Goal: Task Accomplishment & Management: Manage account settings

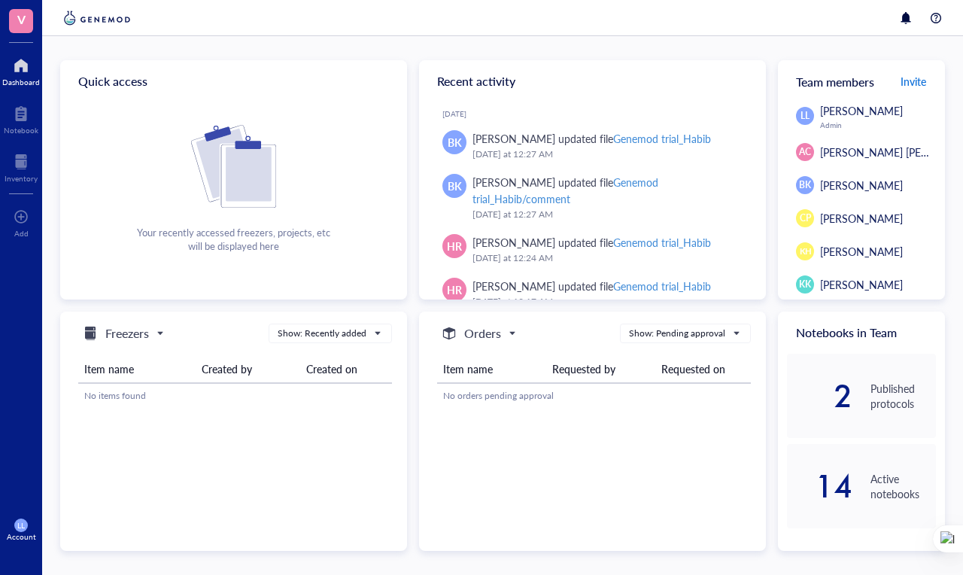
click at [919, 81] on span "Invite" at bounding box center [914, 81] width 26 height 15
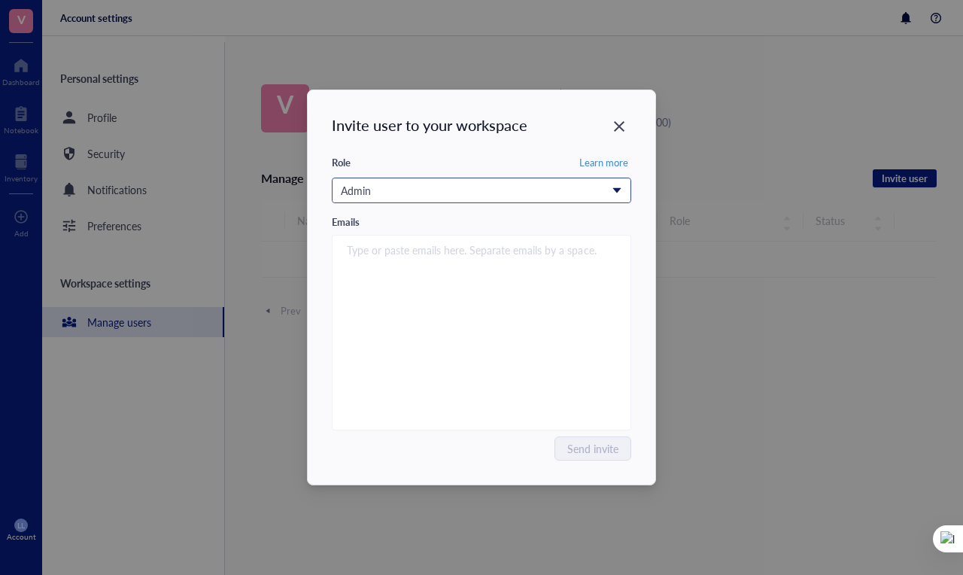
click at [410, 189] on div "Admin" at bounding box center [473, 190] width 265 height 17
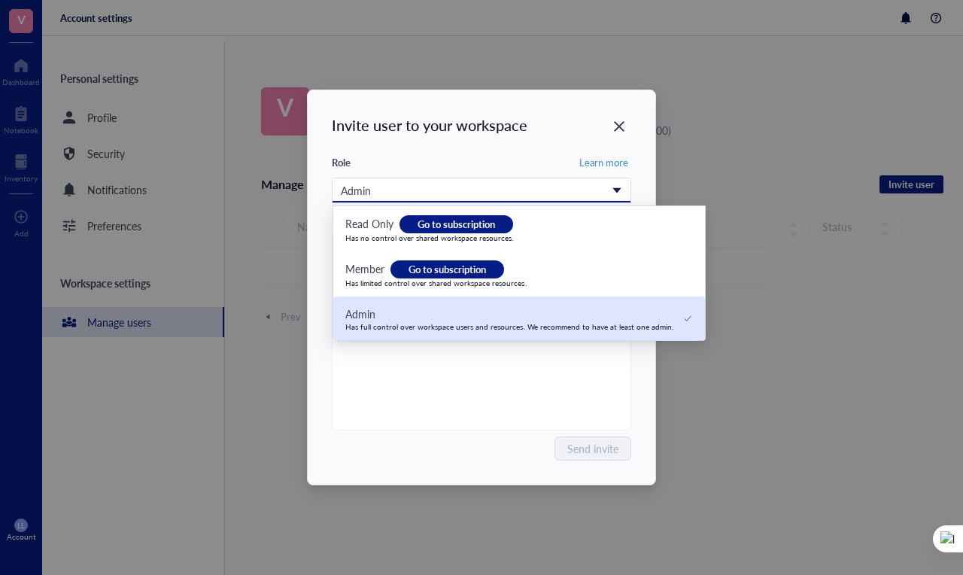
click at [401, 323] on div "Has full control over workspace users and resources. We recommend to have at le…" at bounding box center [509, 326] width 328 height 9
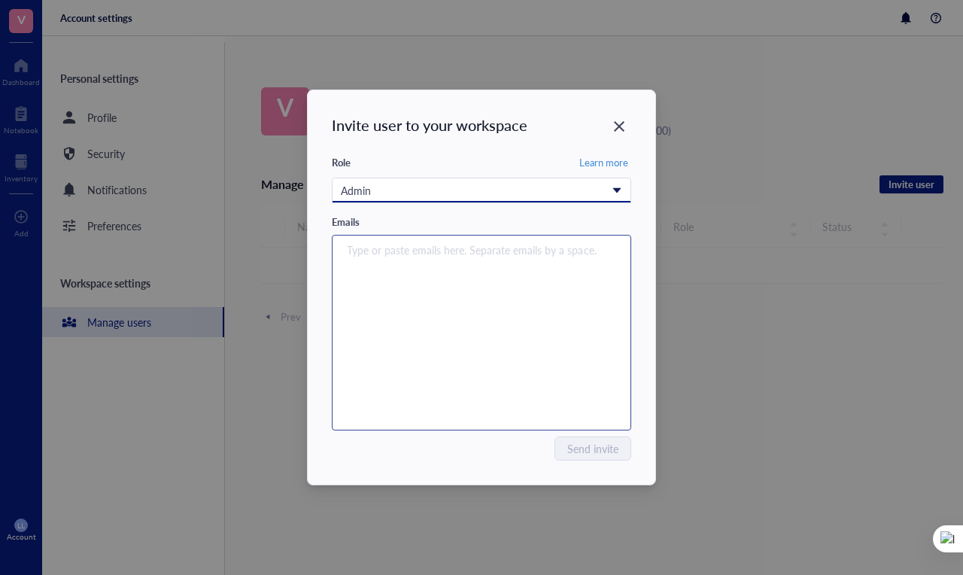
click at [401, 299] on div "Type or paste emails here. Separate emails by a space." at bounding box center [482, 333] width 286 height 188
type input "v"
paste input "[EMAIL_ADDRESS][PERSON_NAME][DOMAIN_NAME]"
type input "[EMAIL_ADDRESS][PERSON_NAME][DOMAIN_NAME]"
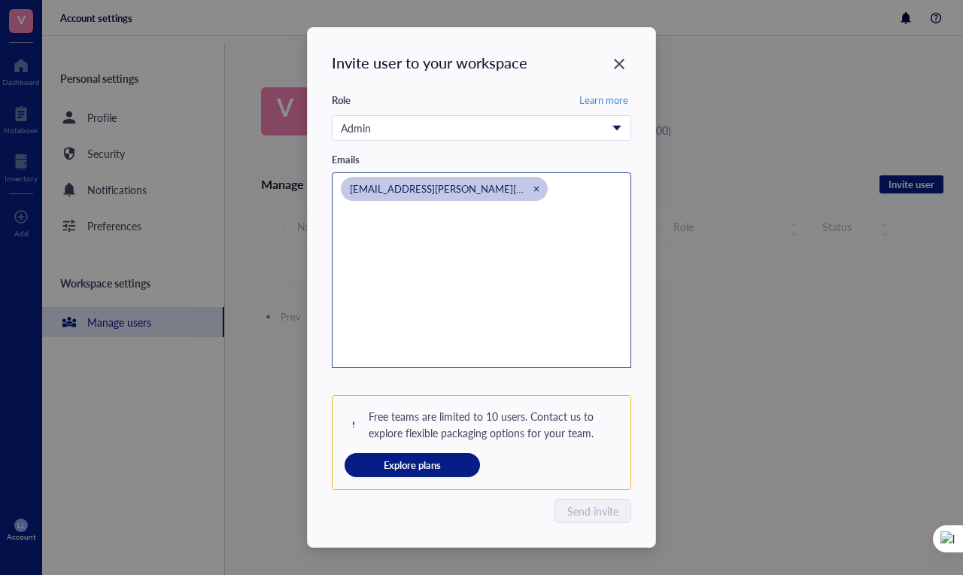
click at [502, 360] on div "[EMAIL_ADDRESS][PERSON_NAME][DOMAIN_NAME]" at bounding box center [482, 270] width 286 height 188
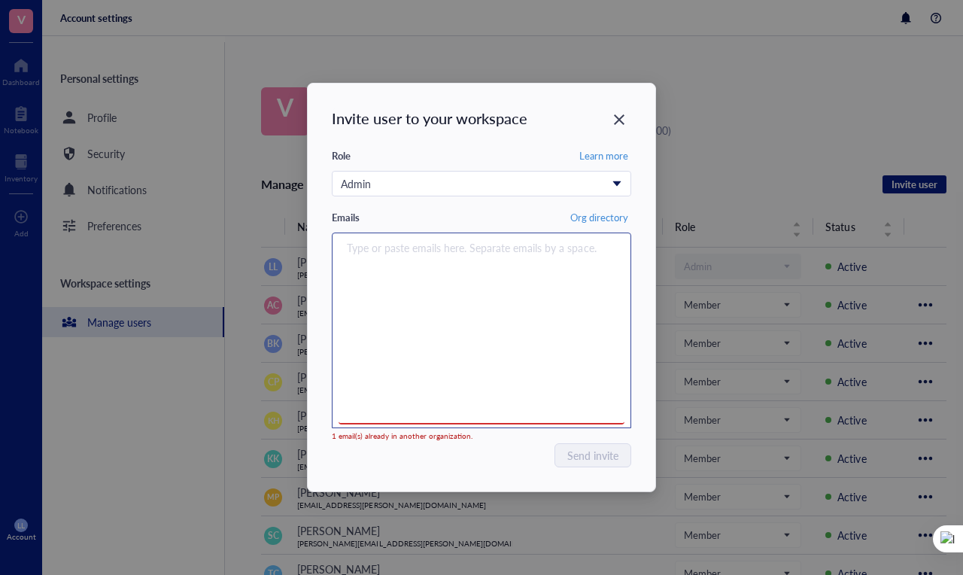
paste input "[EMAIL_ADDRESS][PERSON_NAME][DOMAIN_NAME]"
type input "[EMAIL_ADDRESS][PERSON_NAME][DOMAIN_NAME]"
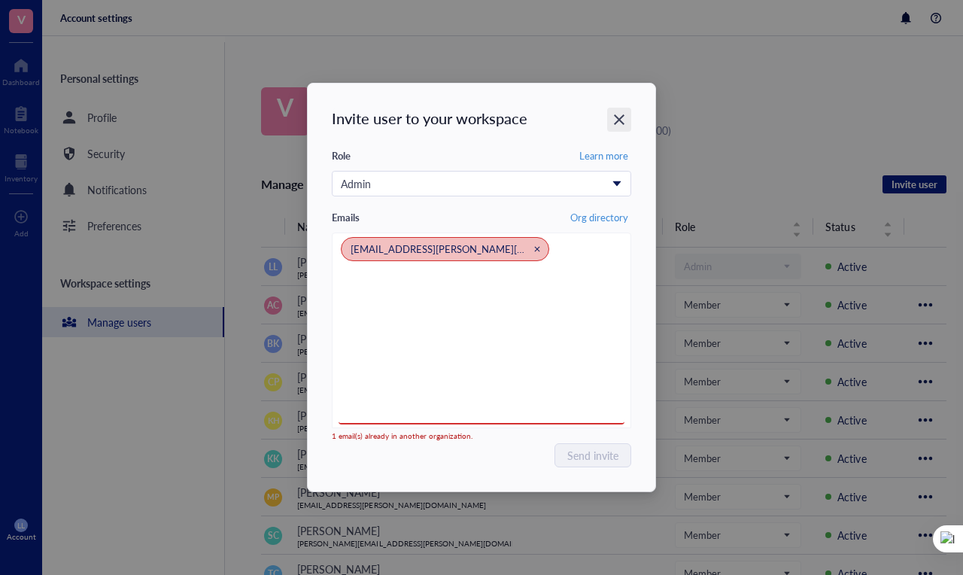
click at [617, 123] on icon "Close" at bounding box center [619, 119] width 11 height 11
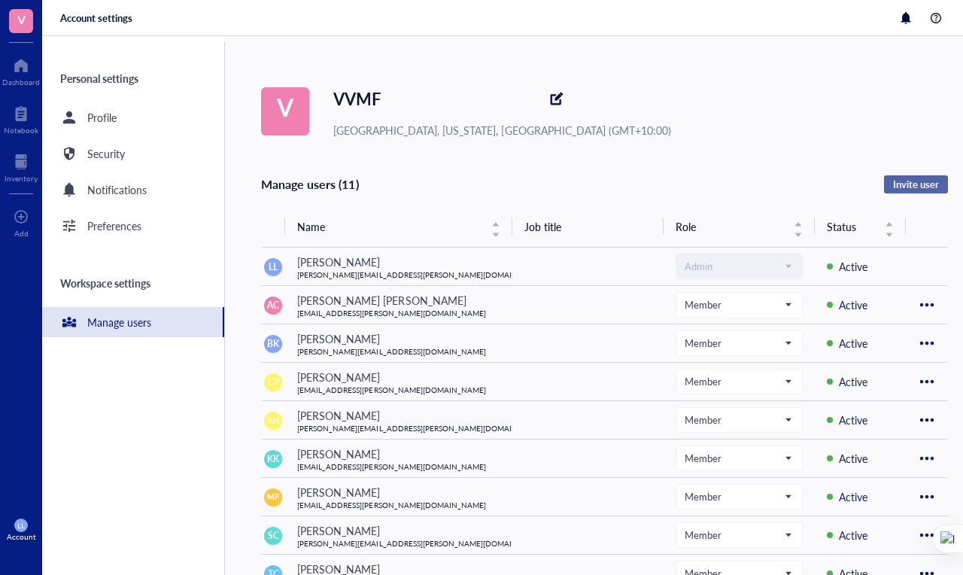
click at [920, 181] on span "Invite user" at bounding box center [916, 185] width 46 height 14
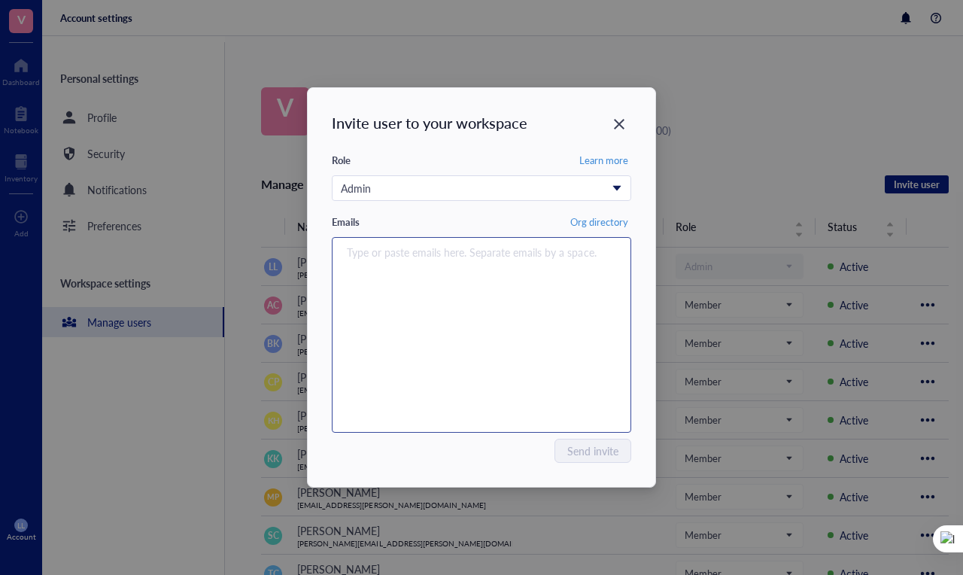
click at [438, 294] on div "Type or paste emails here. Separate emails by a space." at bounding box center [482, 335] width 286 height 188
paste input "[EMAIL_ADDRESS][PERSON_NAME][DOMAIN_NAME]"
type input "[EMAIL_ADDRESS][PERSON_NAME][DOMAIN_NAME]"
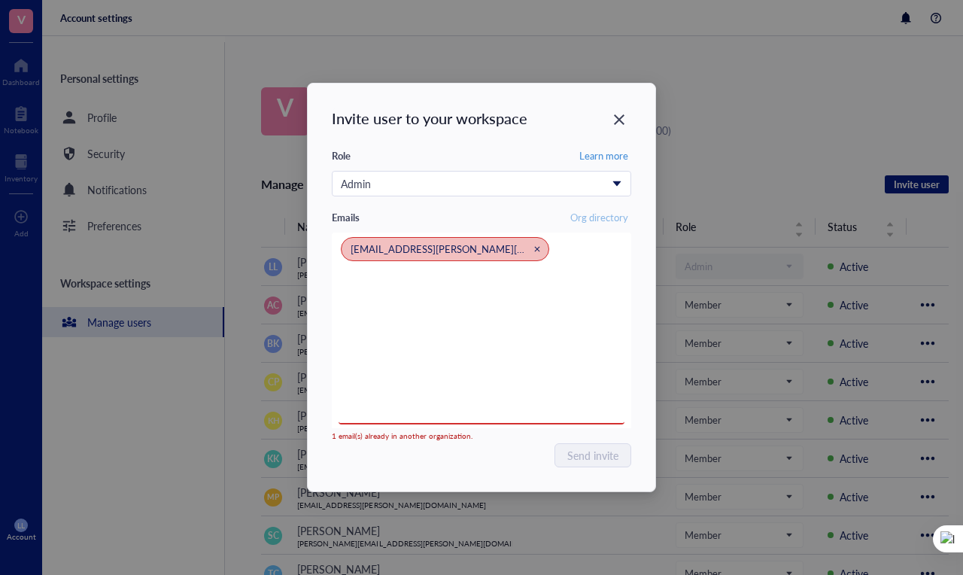
click at [591, 218] on span "Org directory" at bounding box center [599, 218] width 58 height 14
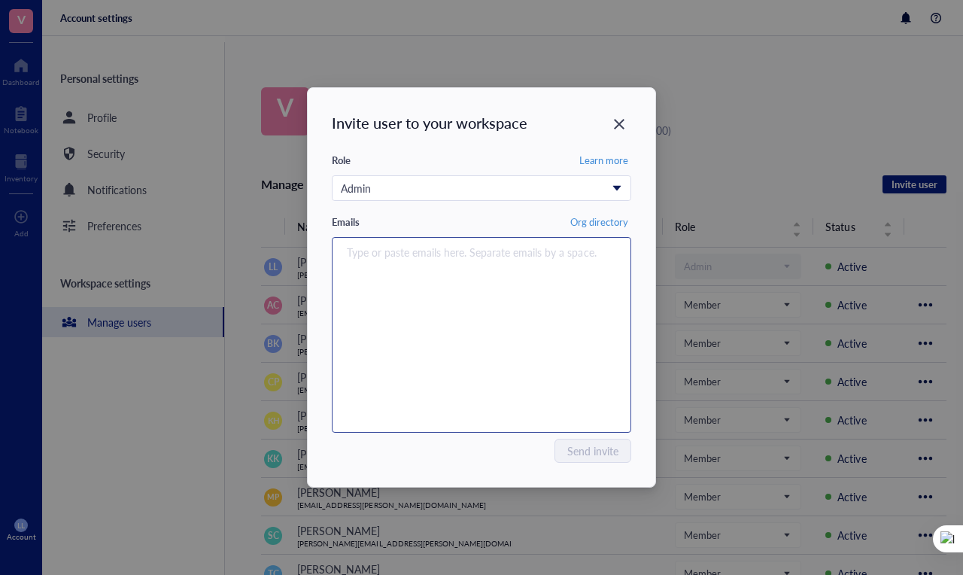
click at [464, 290] on div "Type or paste emails here. Separate emails by a space." at bounding box center [482, 335] width 286 height 188
paste input "[EMAIL_ADDRESS][PERSON_NAME][DOMAIN_NAME]"
type input "[EMAIL_ADDRESS][PERSON_NAME][DOMAIN_NAME]"
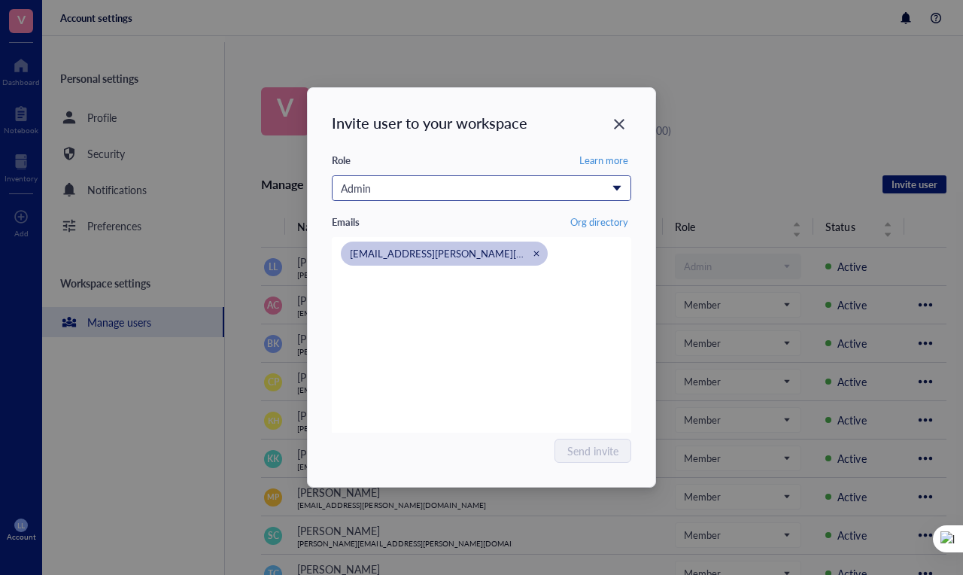
click at [509, 191] on div "Admin" at bounding box center [473, 188] width 265 height 17
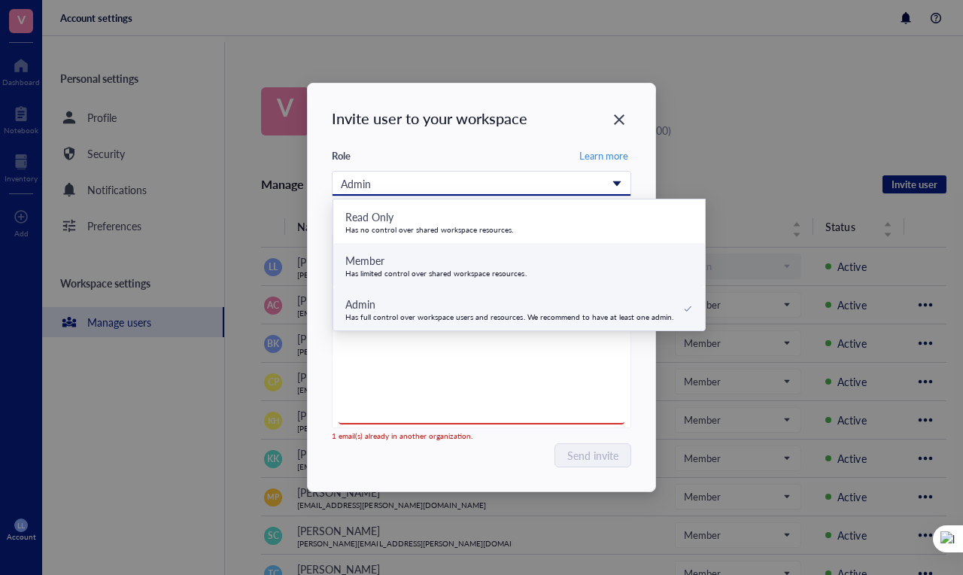
click at [480, 264] on div "Member" at bounding box center [435, 260] width 181 height 17
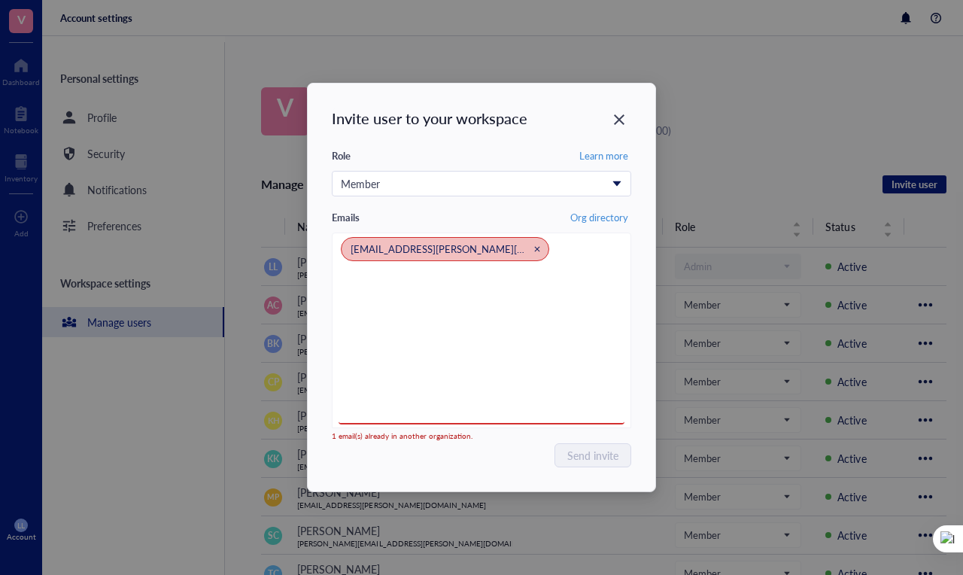
click at [487, 462] on div "Send invite" at bounding box center [481, 455] width 299 height 24
click at [462, 339] on div "[EMAIL_ADDRESS][PERSON_NAME][DOMAIN_NAME]" at bounding box center [482, 330] width 286 height 188
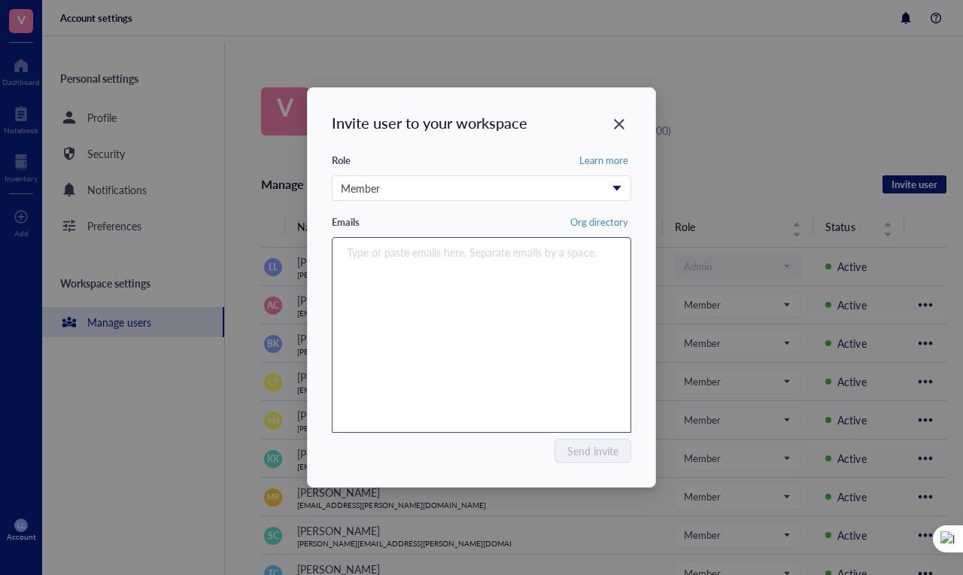
paste input "[EMAIL_ADDRESS][PERSON_NAME][DOMAIN_NAME]"
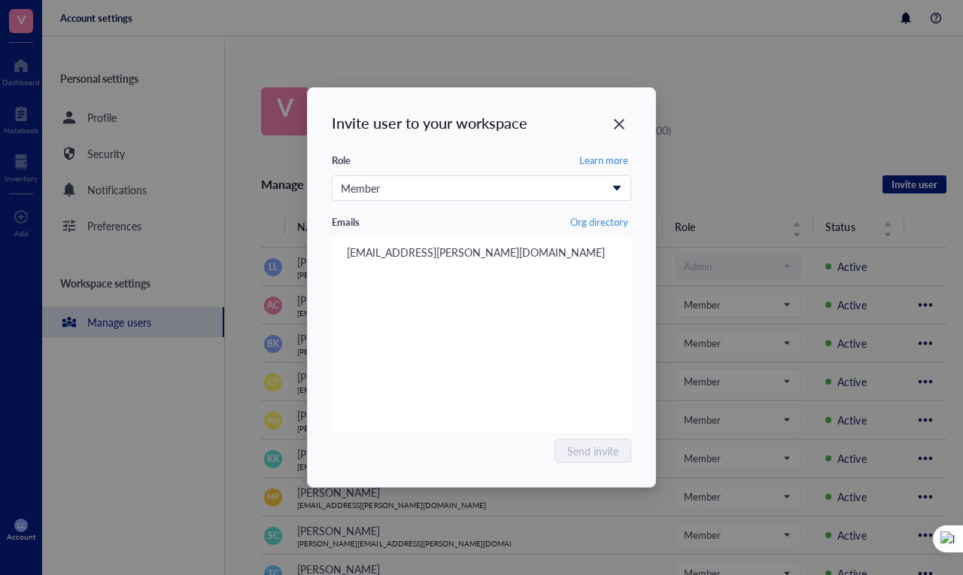
type input "[EMAIL_ADDRESS][PERSON_NAME][DOMAIN_NAME]"
click at [440, 456] on div "Send invite" at bounding box center [481, 451] width 299 height 24
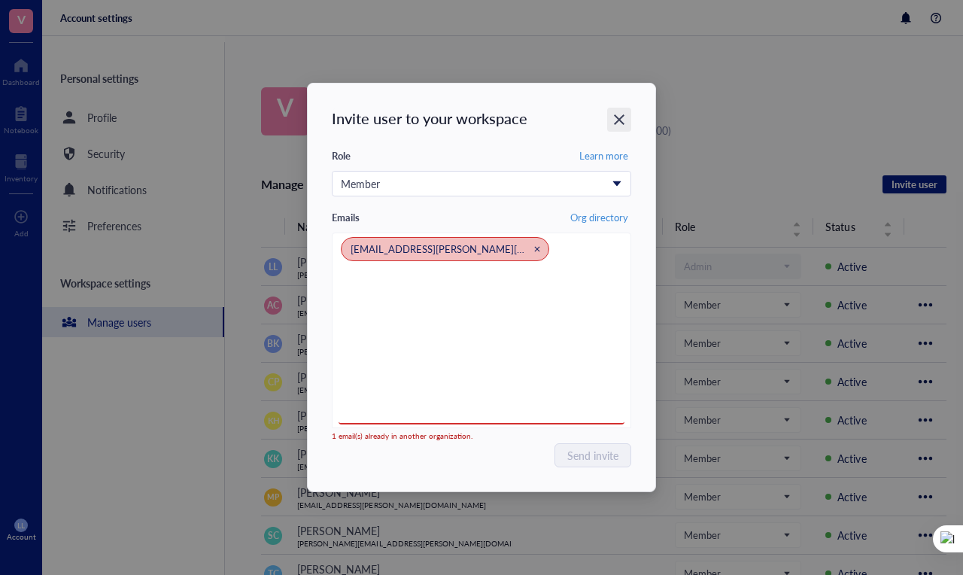
click at [617, 119] on icon "Close" at bounding box center [620, 120] width 14 height 14
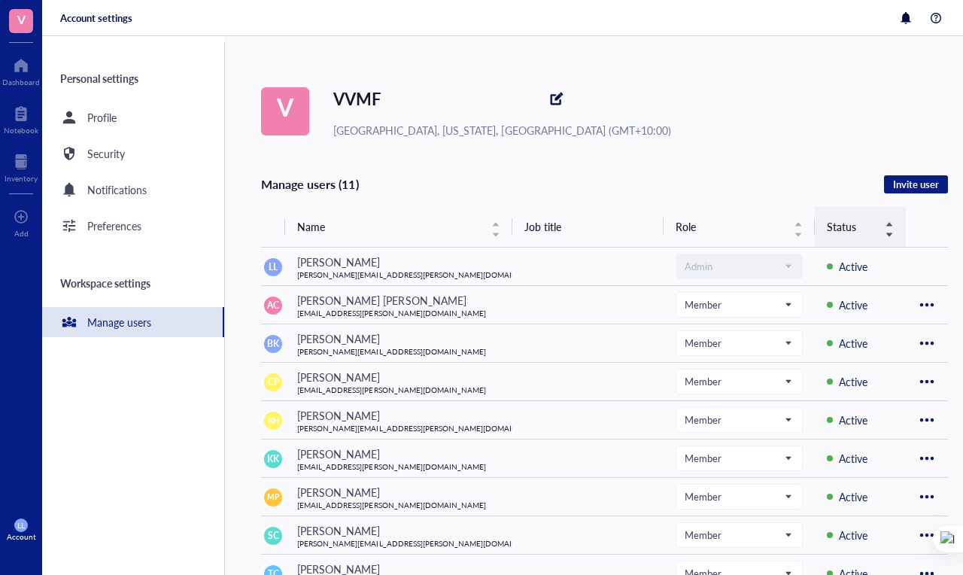
scroll to position [4, 0]
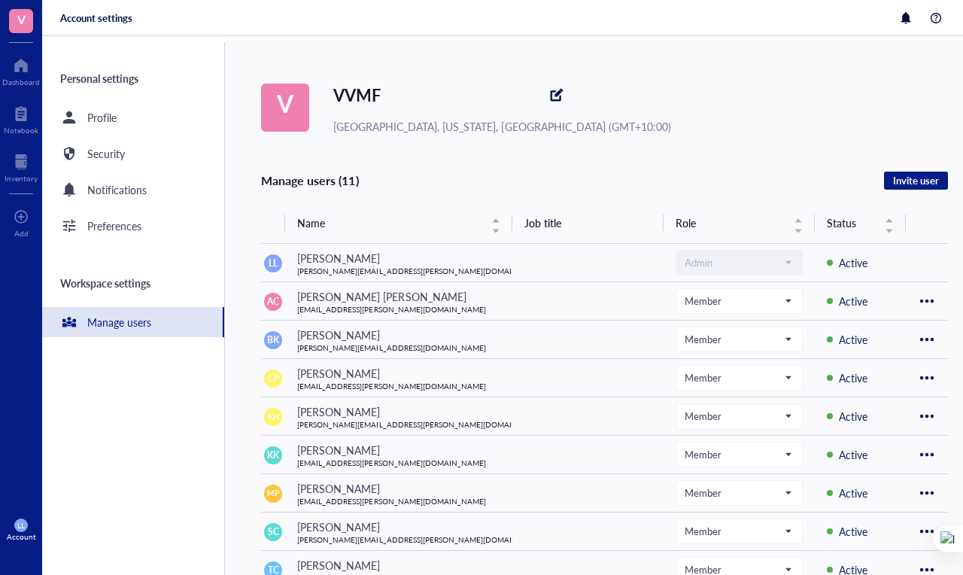
click at [541, 216] on th "Job title" at bounding box center [587, 222] width 151 height 41
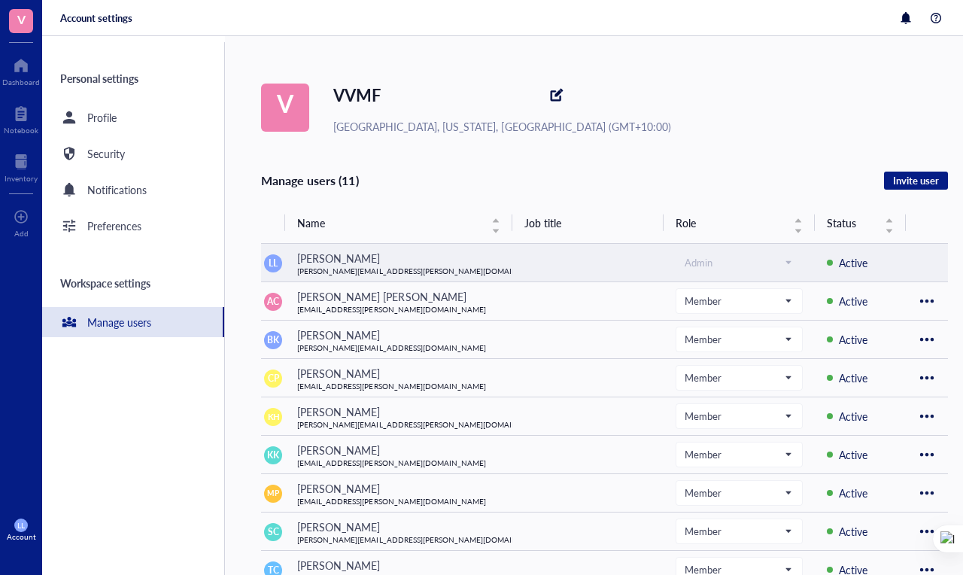
click at [545, 272] on td at bounding box center [587, 263] width 151 height 38
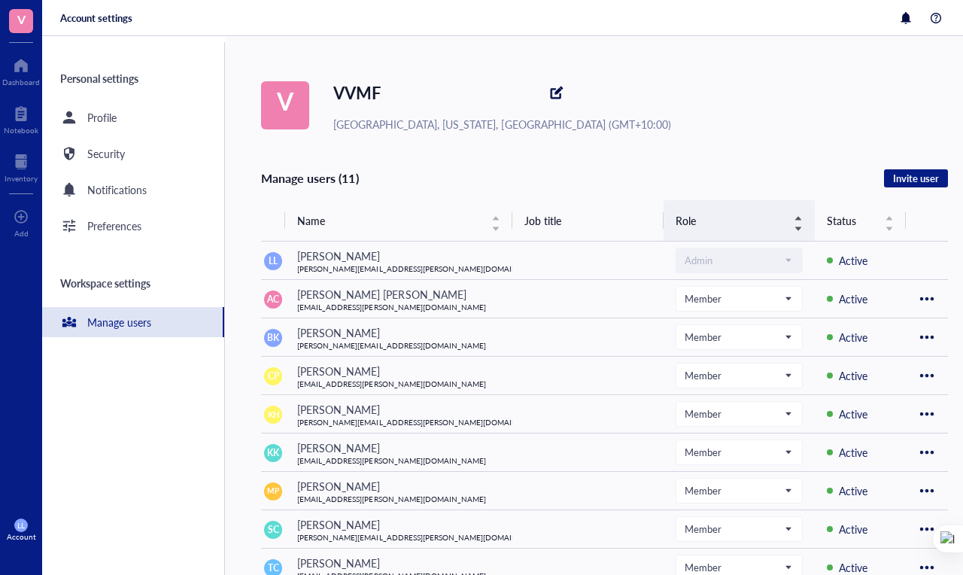
scroll to position [185, 0]
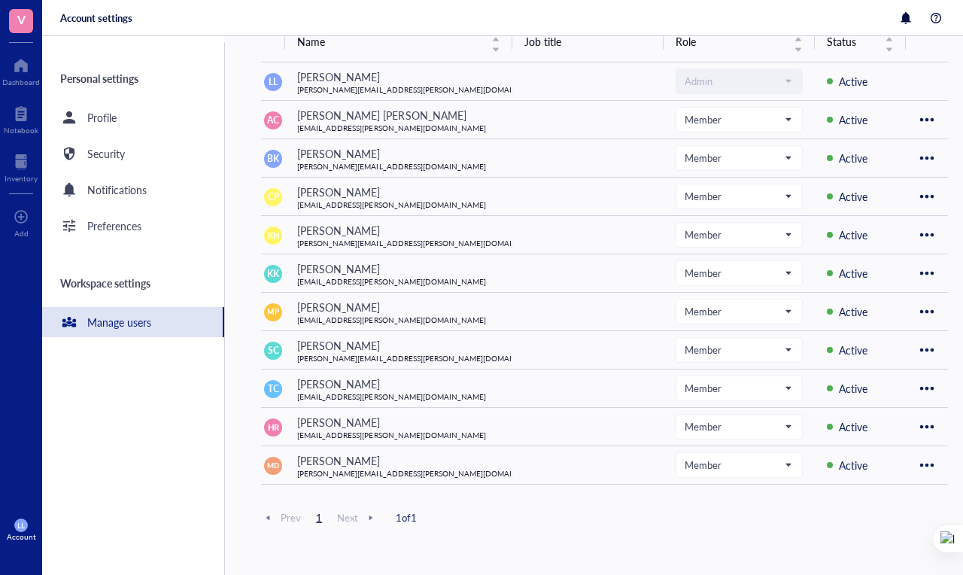
click at [35, 524] on div "LL Account" at bounding box center [21, 530] width 42 height 42
click at [88, 473] on link "Account settings" at bounding box center [100, 474] width 87 height 27
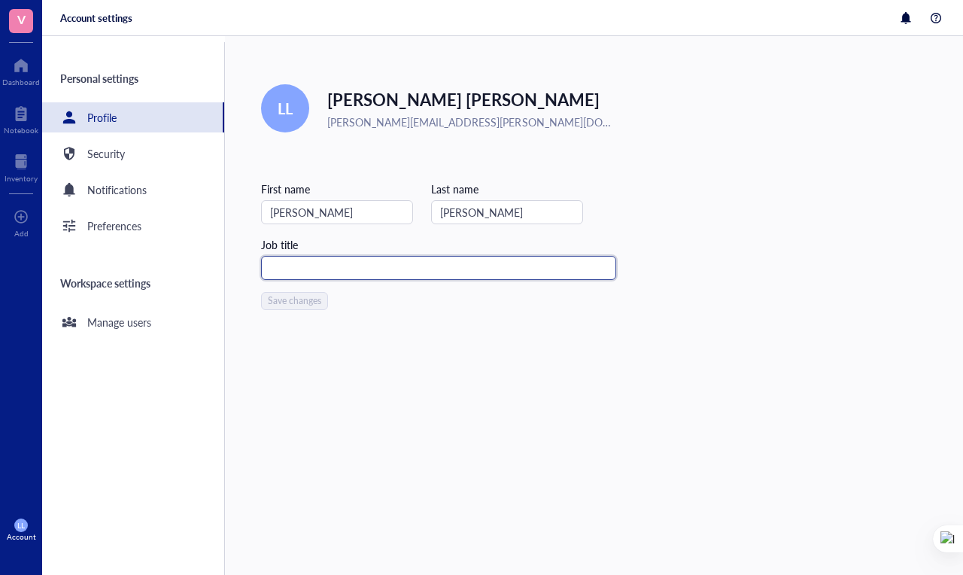
click at [293, 257] on input "text" at bounding box center [438, 268] width 355 height 24
type input "CTO"
click at [372, 406] on div "Edit [PERSON_NAME] [PERSON_NAME][EMAIL_ADDRESS][PERSON_NAME][DOMAIN_NAME] First…" at bounding box center [594, 305] width 738 height 539
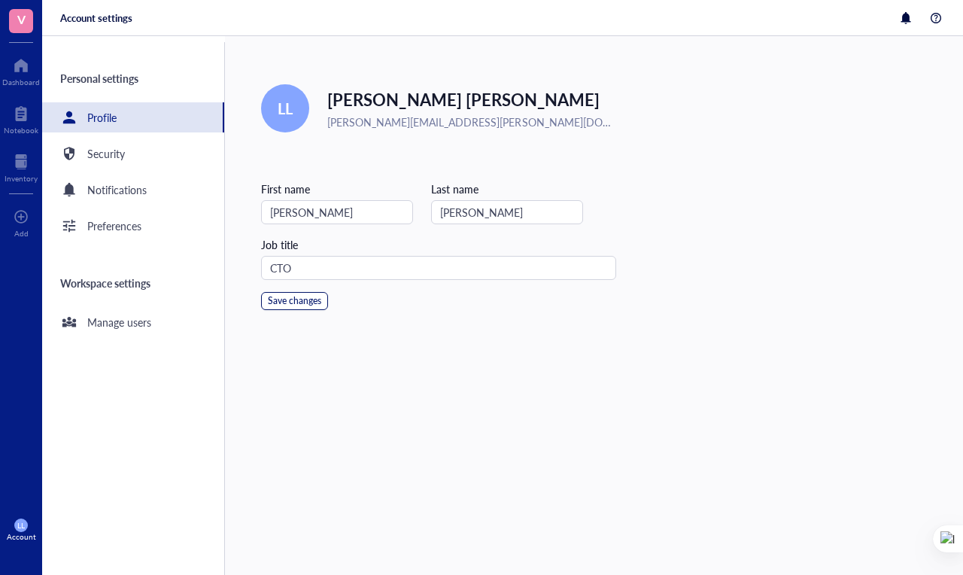
click at [303, 299] on span "Save changes" at bounding box center [294, 301] width 53 height 11
click at [21, 72] on div at bounding box center [21, 65] width 38 height 24
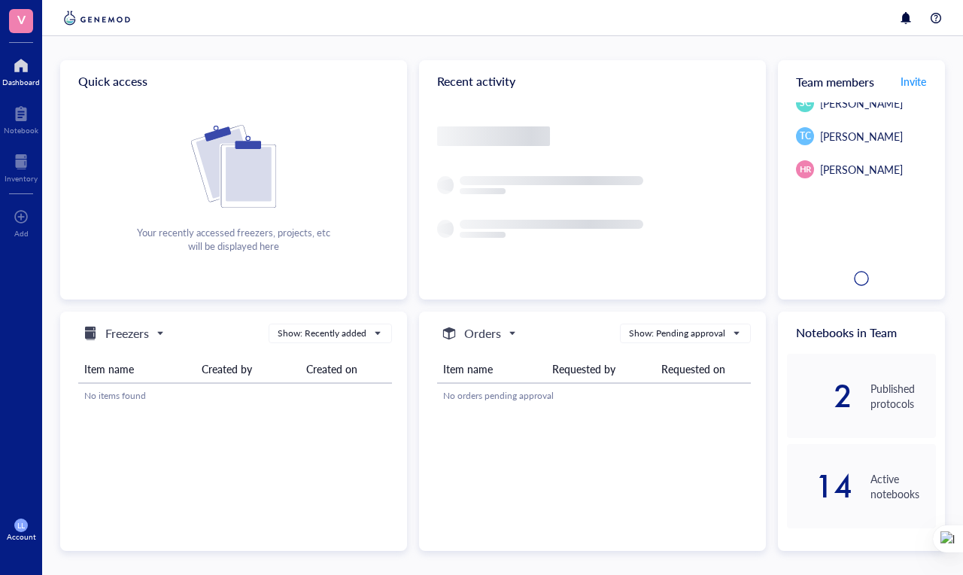
scroll to position [161, 0]
